Goal: Navigation & Orientation: Find specific page/section

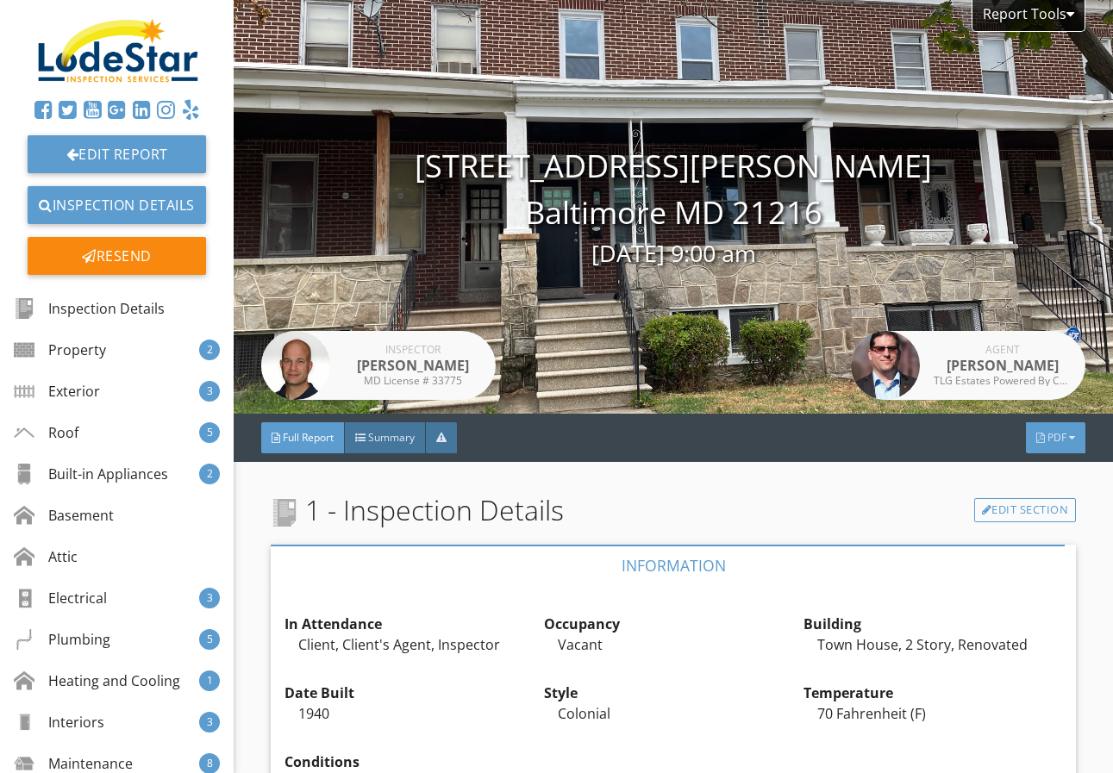
click at [1069, 434] on div at bounding box center [1072, 438] width 6 height 10
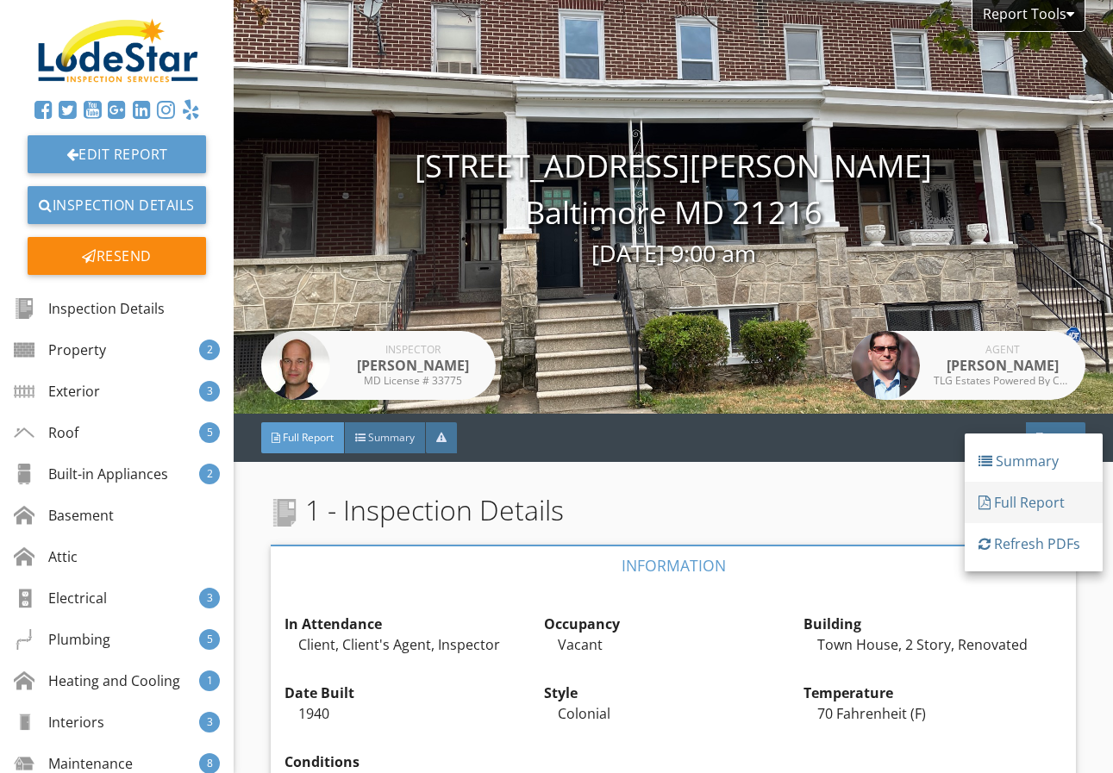
click at [1052, 504] on div "Full Report" at bounding box center [1033, 502] width 110 height 21
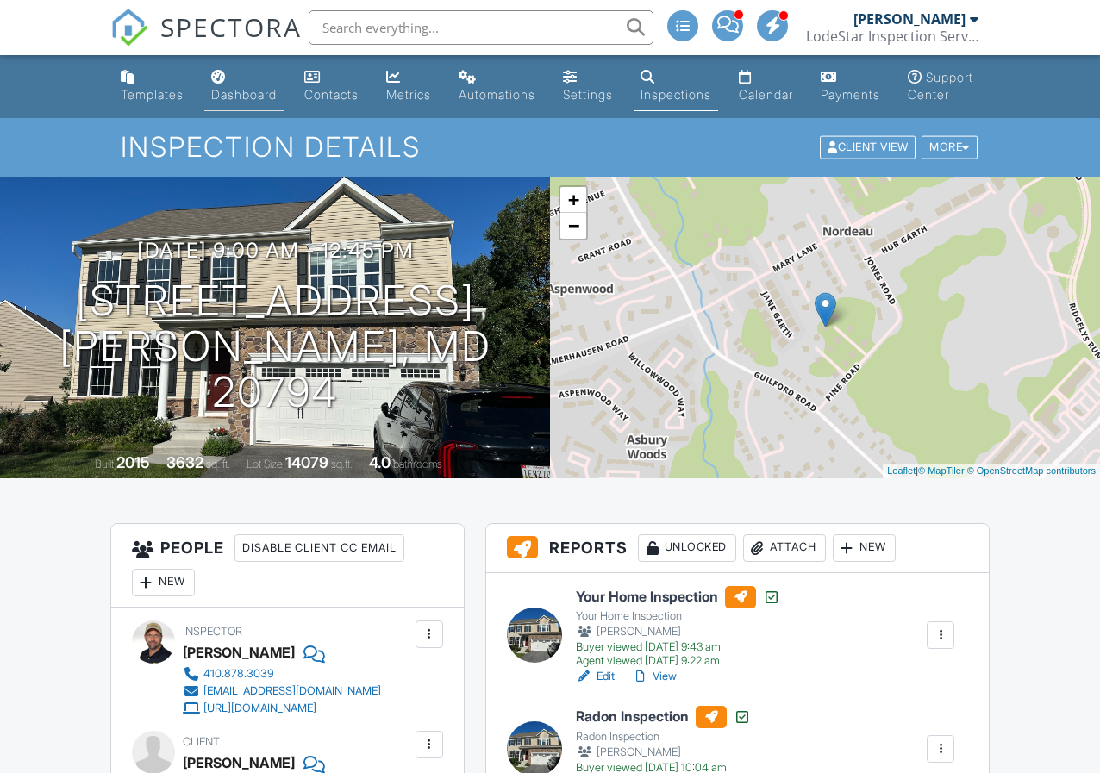
click at [256, 96] on div "Dashboard" at bounding box center [244, 94] width 66 height 15
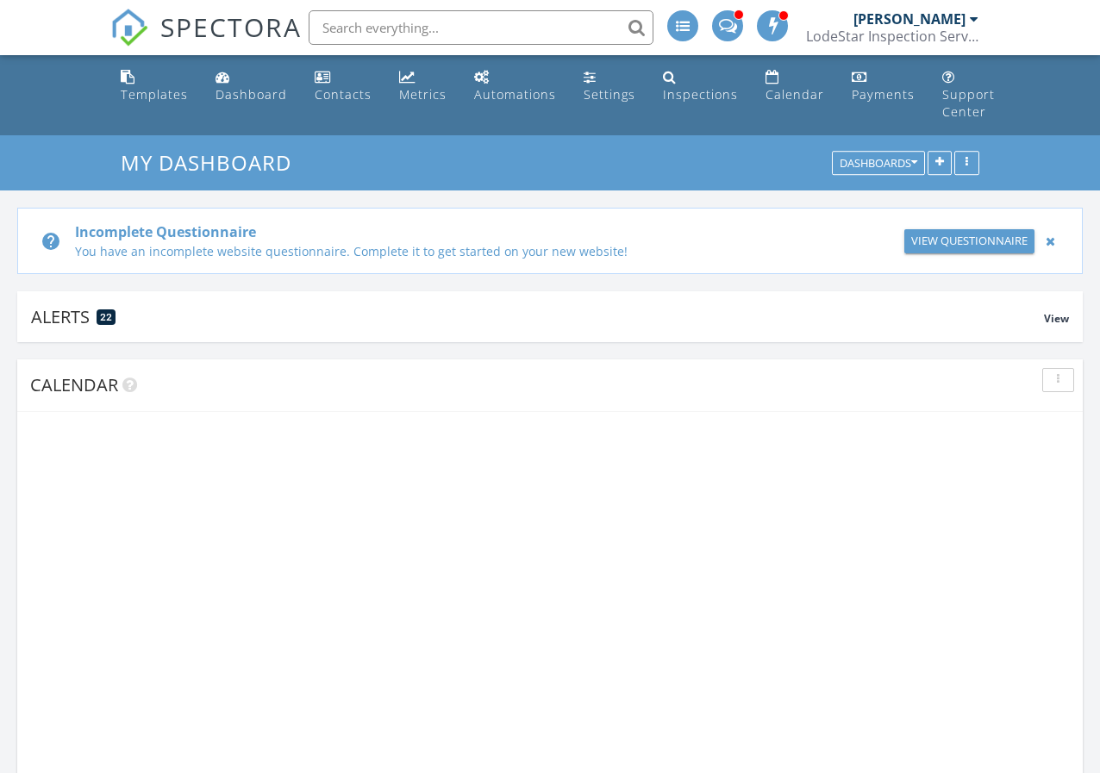
scroll to position [1596, 1127]
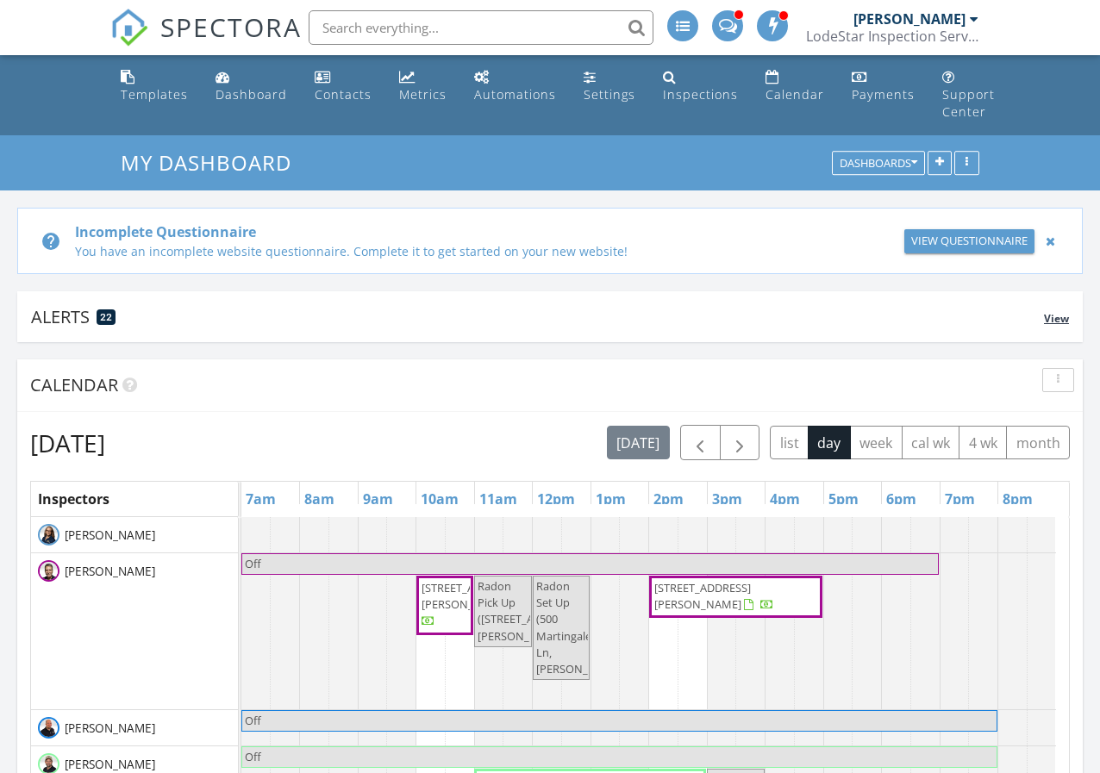
click at [1058, 317] on span "View" at bounding box center [1056, 318] width 25 height 15
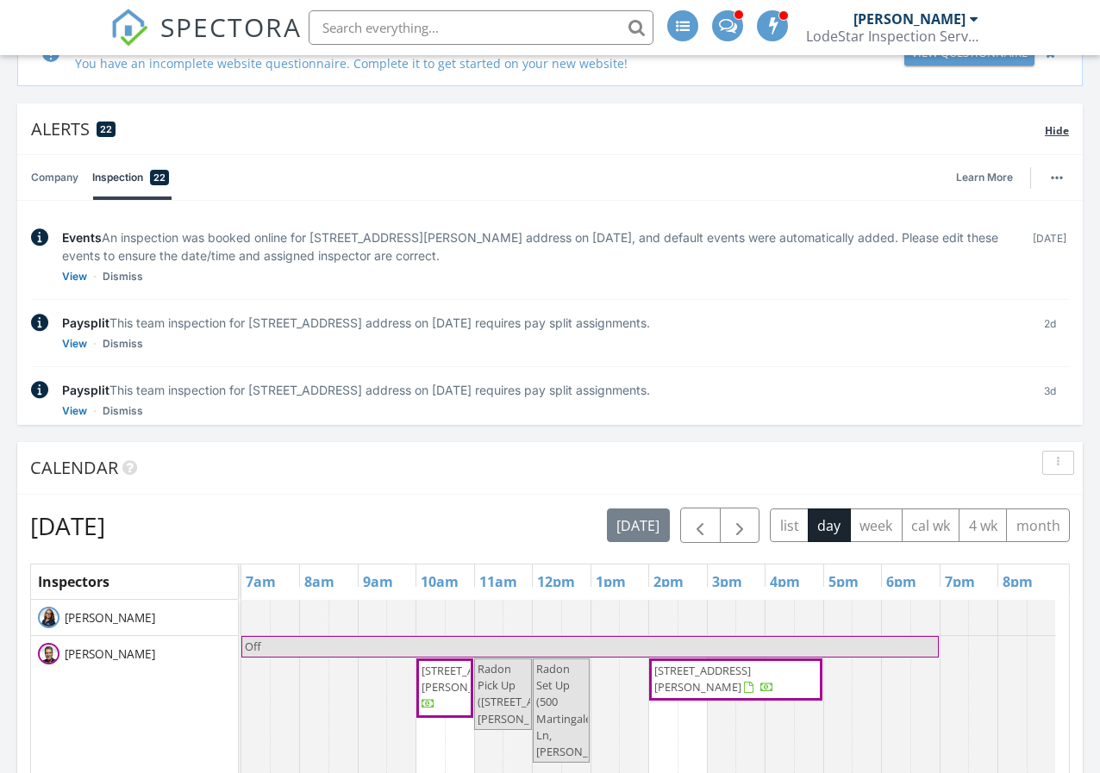
scroll to position [191, 0]
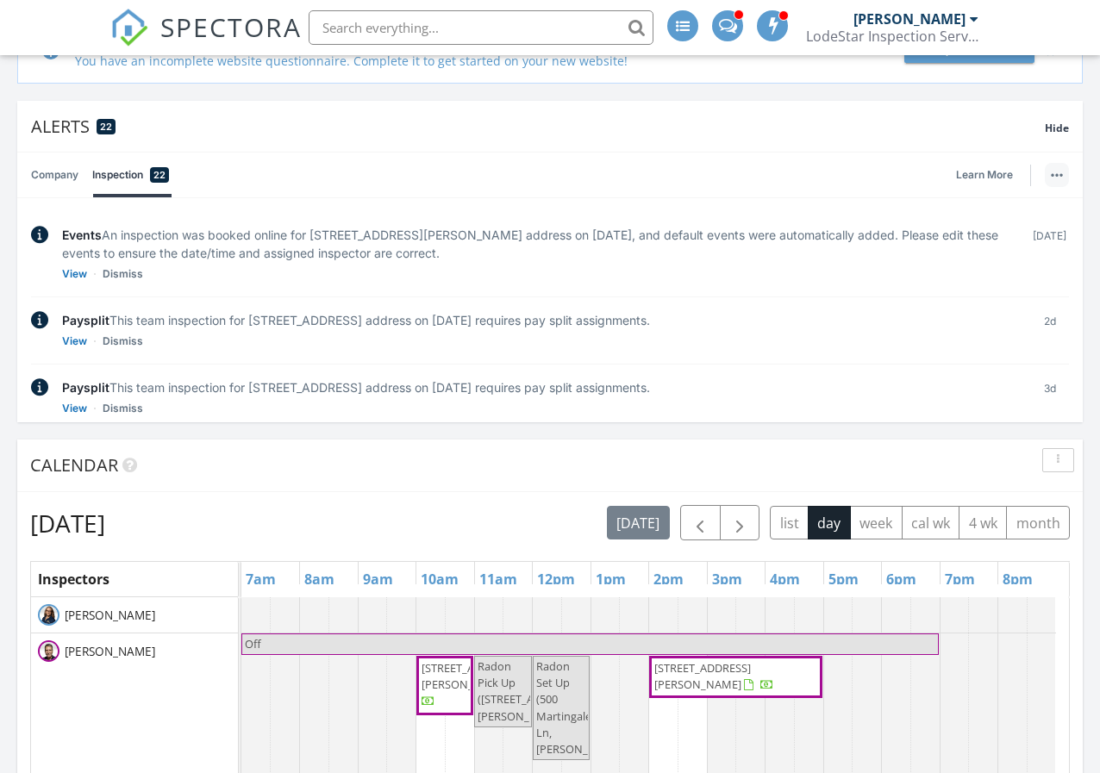
click at [1062, 175] on img "button" at bounding box center [1057, 174] width 12 height 3
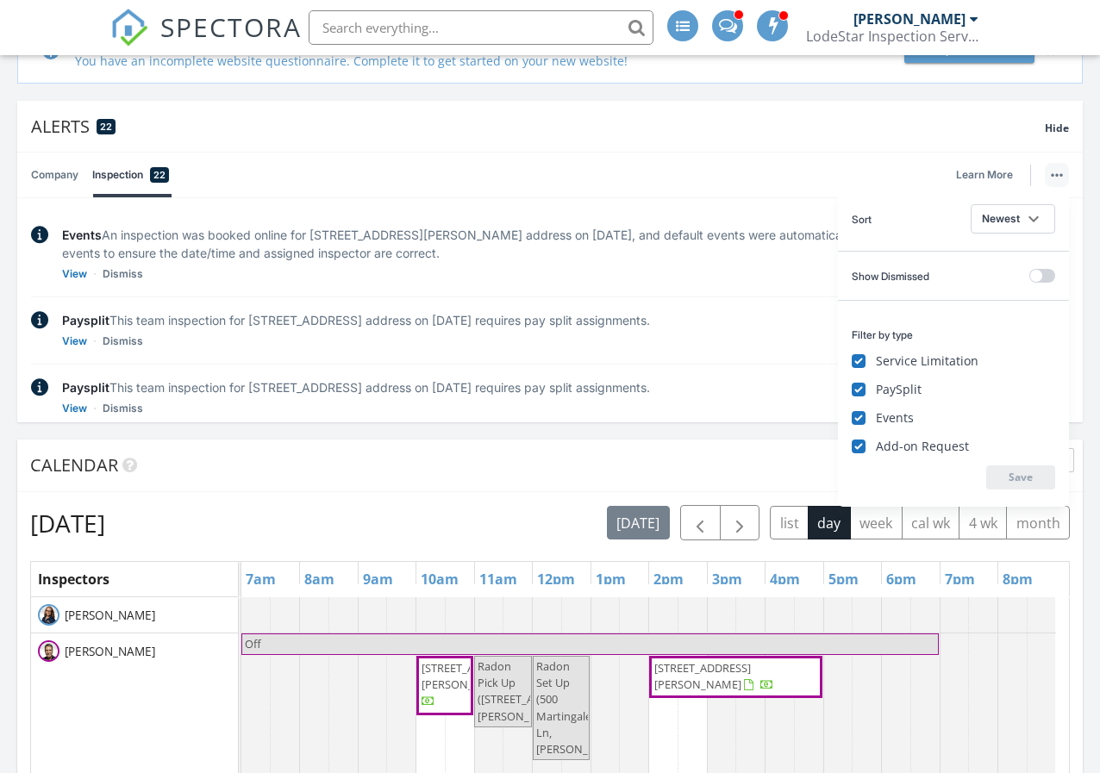
click at [641, 275] on div "Events An inspection was booked online for 5436 Varnum St, Bladensburg, MD 2071…" at bounding box center [539, 254] width 954 height 57
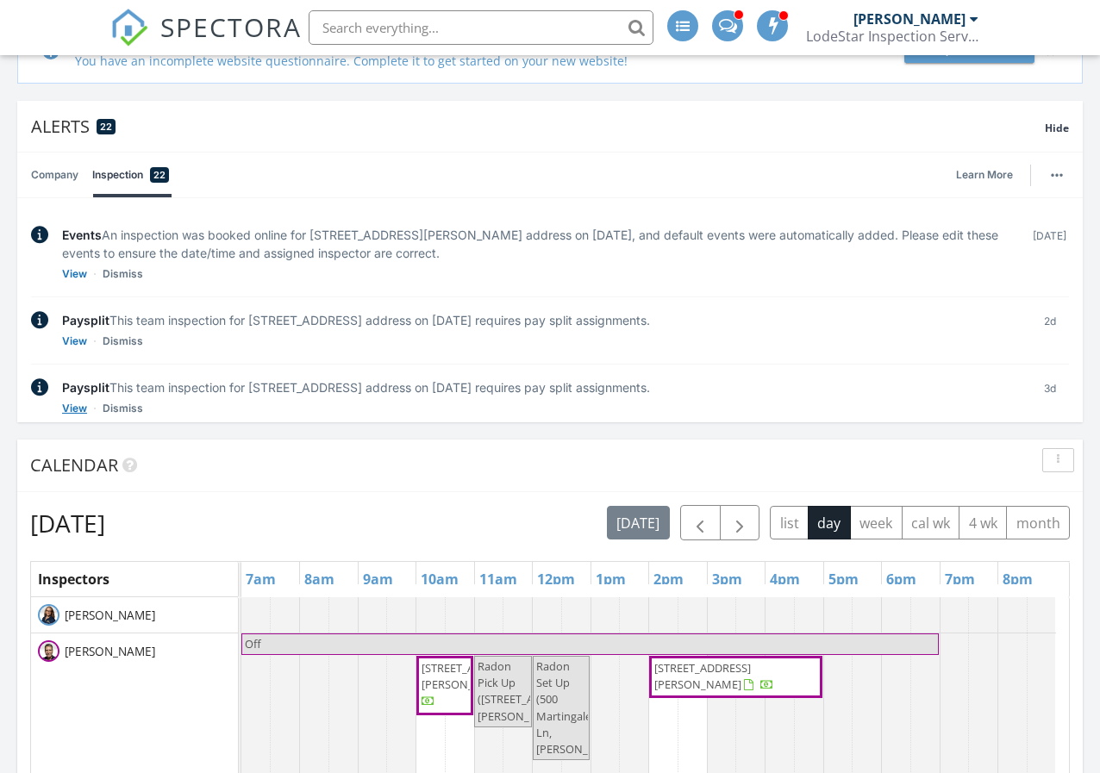
click at [70, 406] on link "View" at bounding box center [74, 408] width 25 height 17
